Goal: Transaction & Acquisition: Purchase product/service

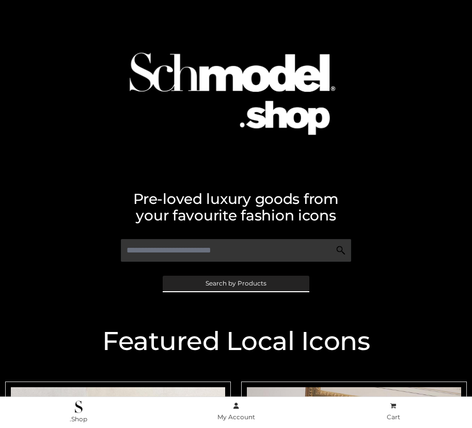
click at [236, 283] on span "Search by Products" at bounding box center [236, 284] width 61 height 6
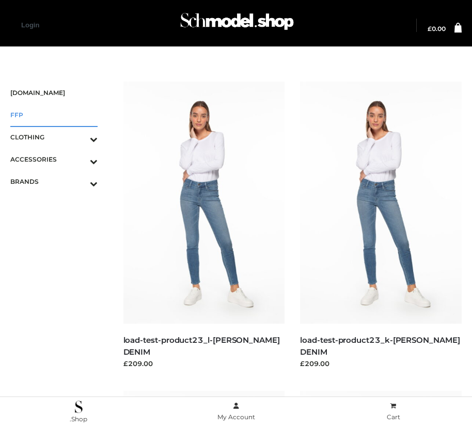
click at [54, 115] on span "FFP" at bounding box center [53, 115] width 87 height 12
